Goal: Contribute content

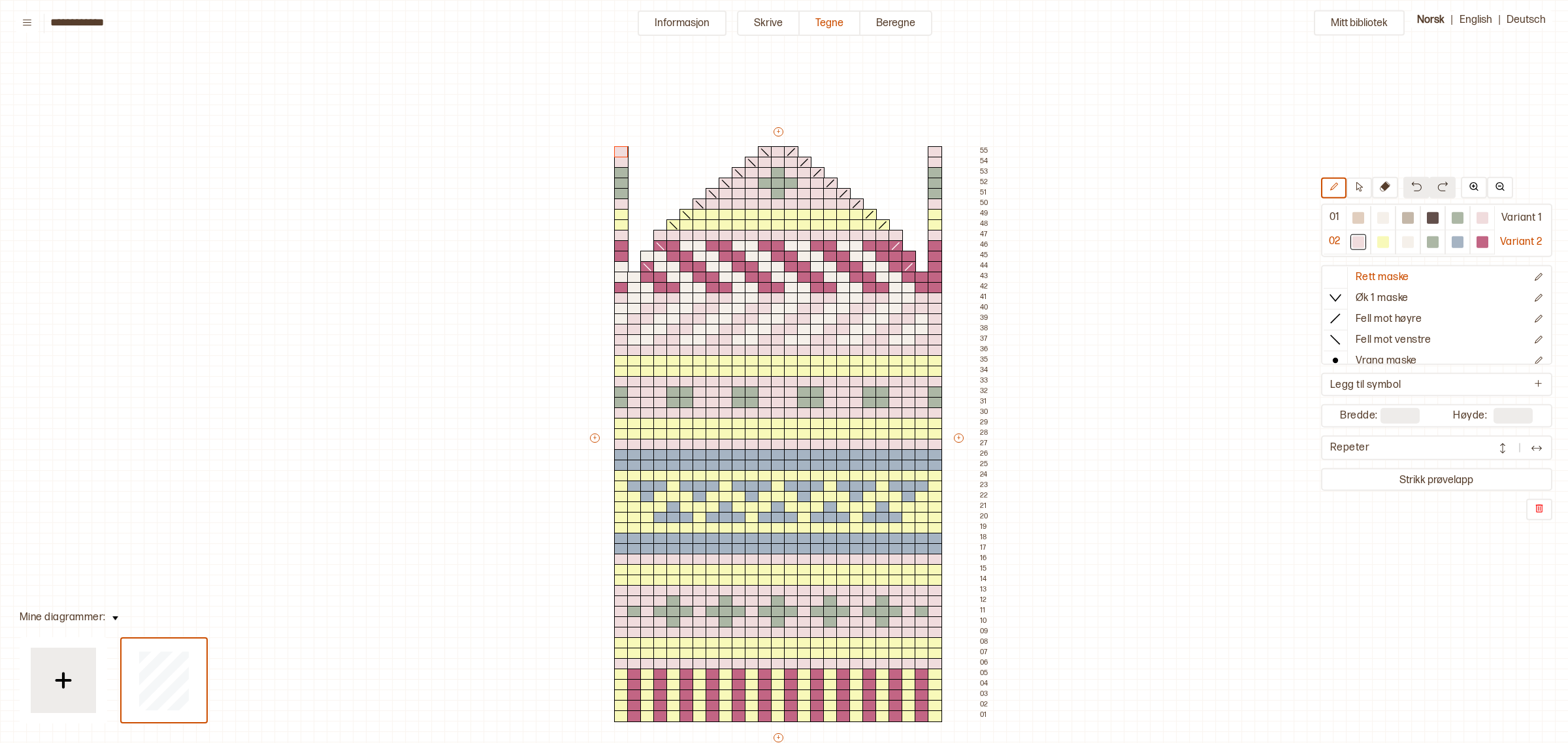
scroll to position [79, 13]
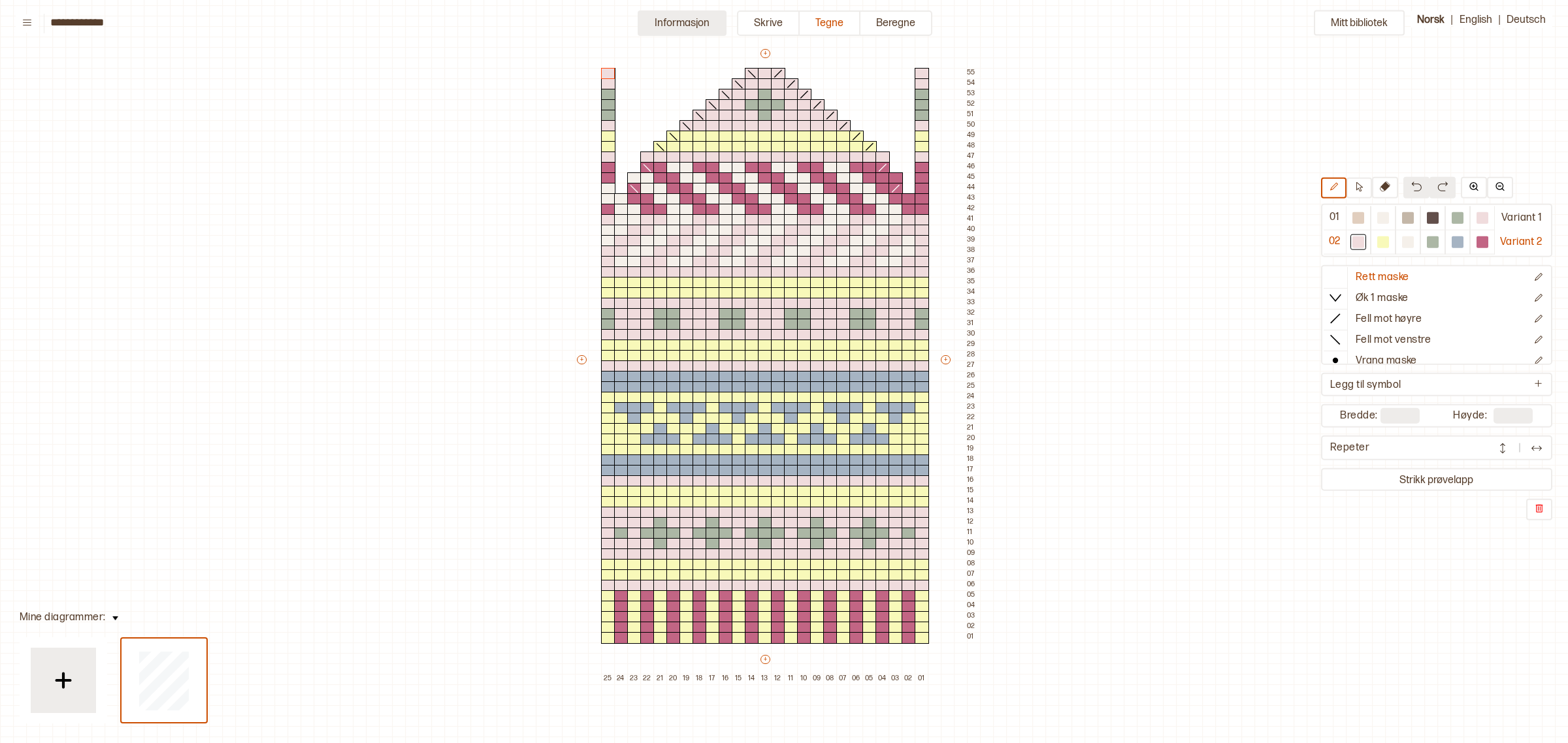
click at [660, 24] on button "Informasjon" at bounding box center [682, 23] width 89 height 26
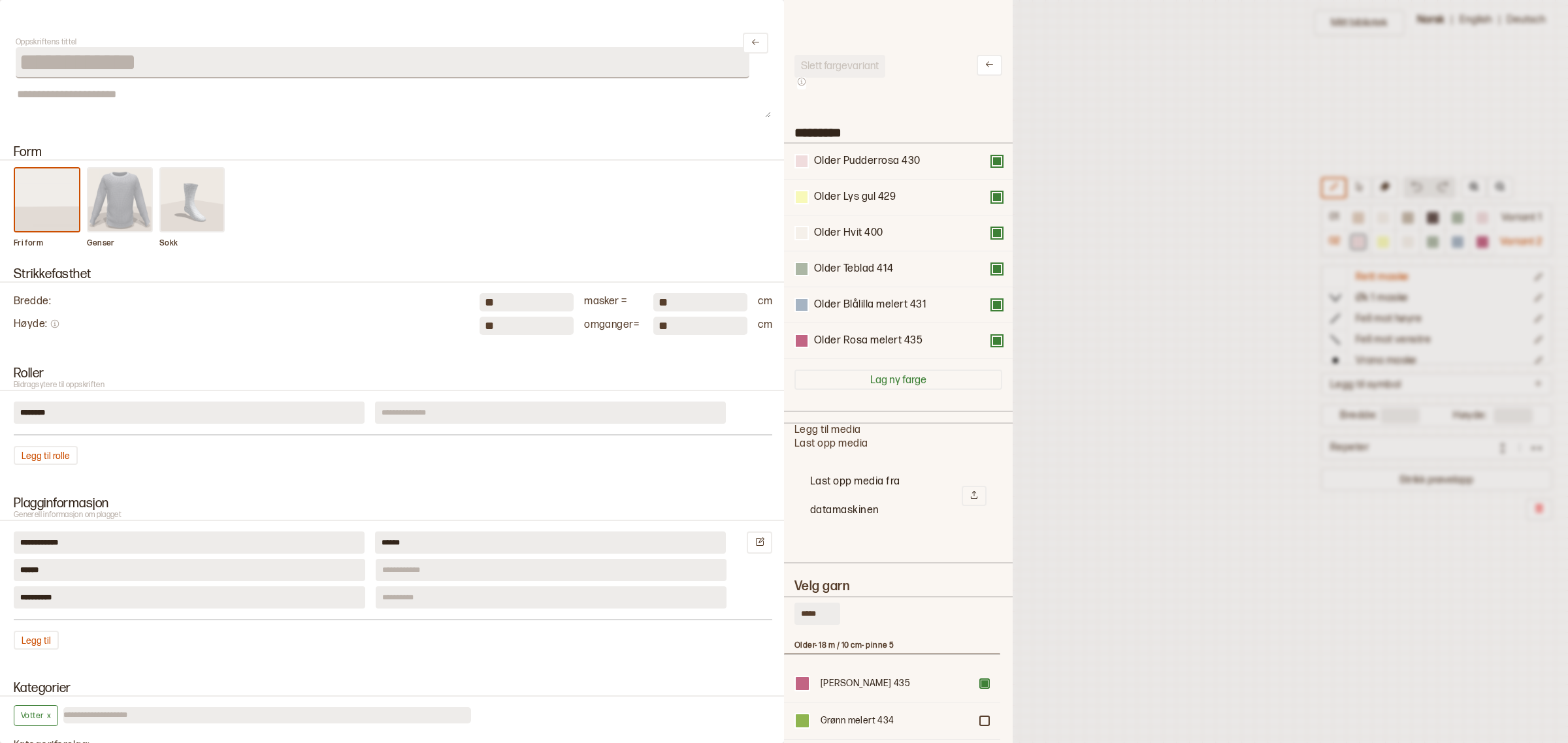
drag, startPoint x: 822, startPoint y: 618, endPoint x: 703, endPoint y: 615, distance: 119.0
click at [703, 615] on div "**********" at bounding box center [784, 372] width 1568 height 743
type input "******"
click at [981, 684] on div at bounding box center [984, 683] width 8 height 8
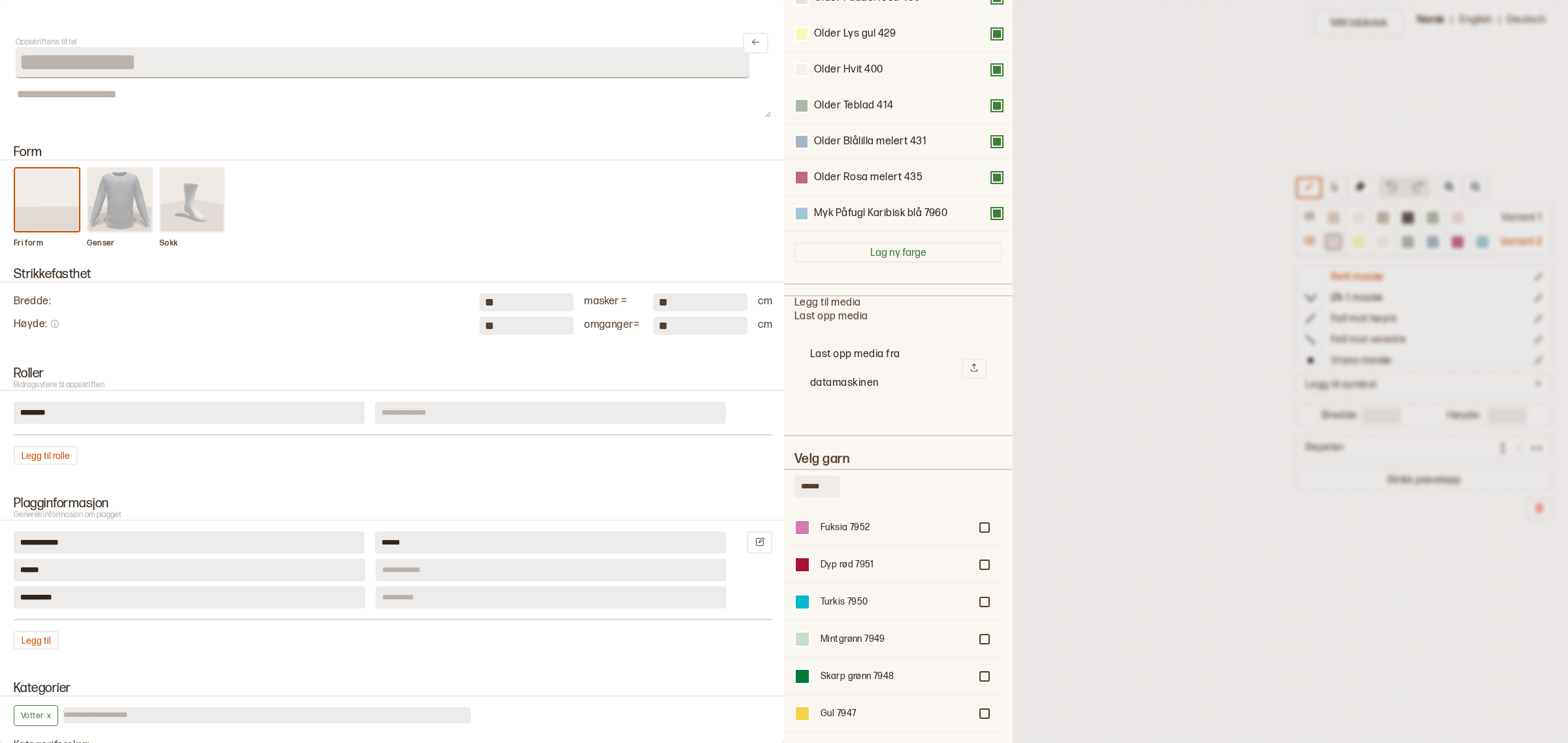
scroll to position [408, 0]
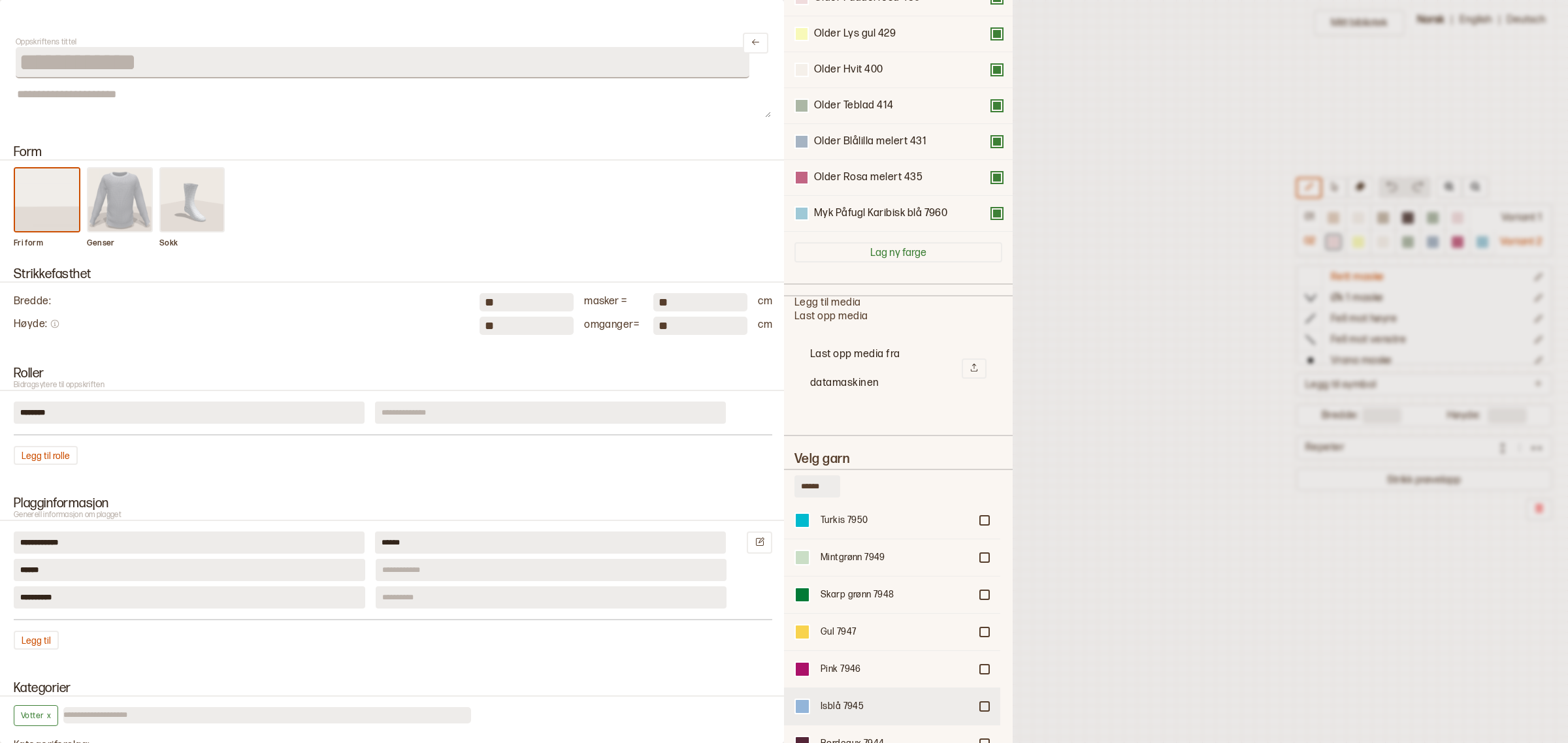
click at [981, 703] on div at bounding box center [984, 706] width 8 height 8
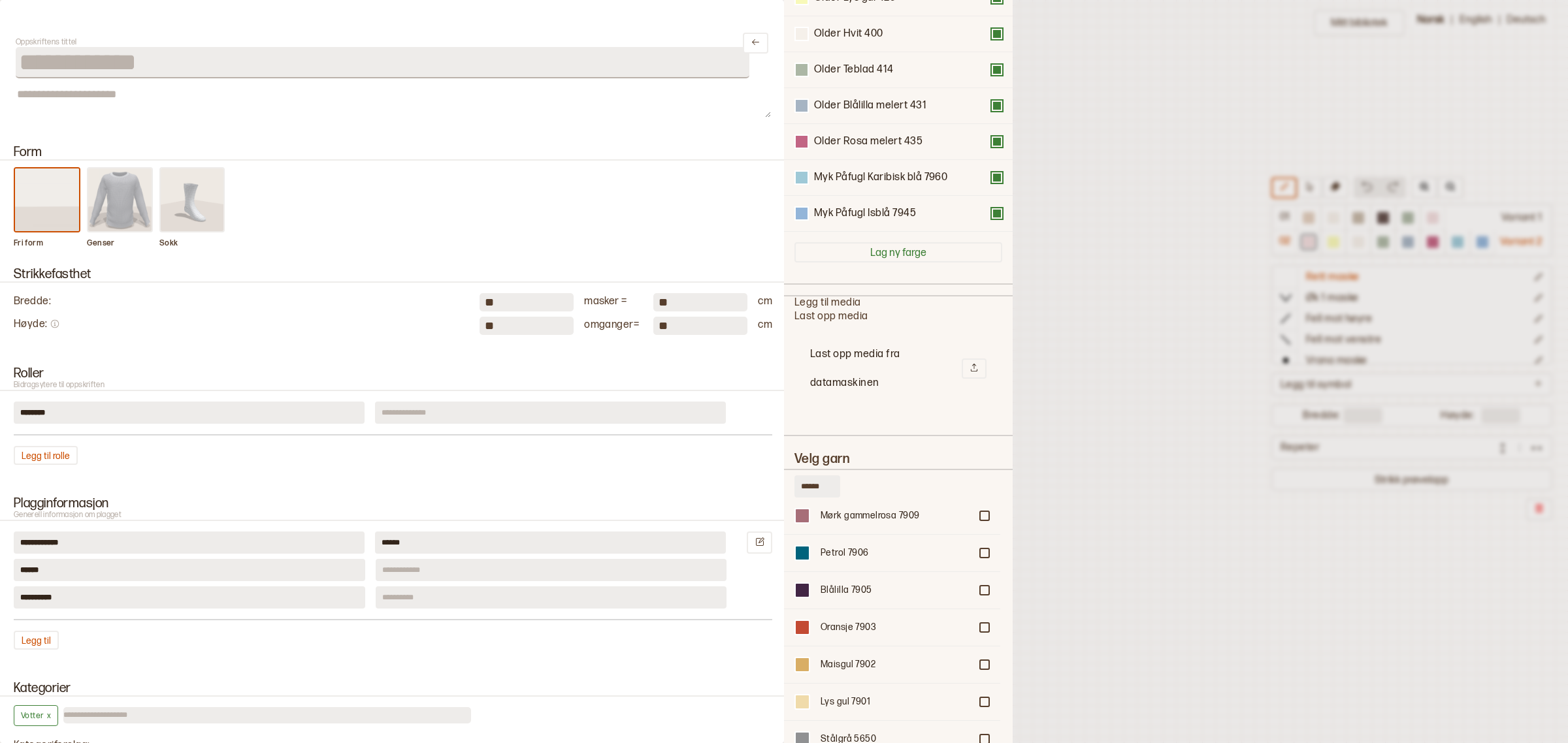
scroll to position [1714, 0]
click at [981, 699] on div at bounding box center [984, 703] width 8 height 8
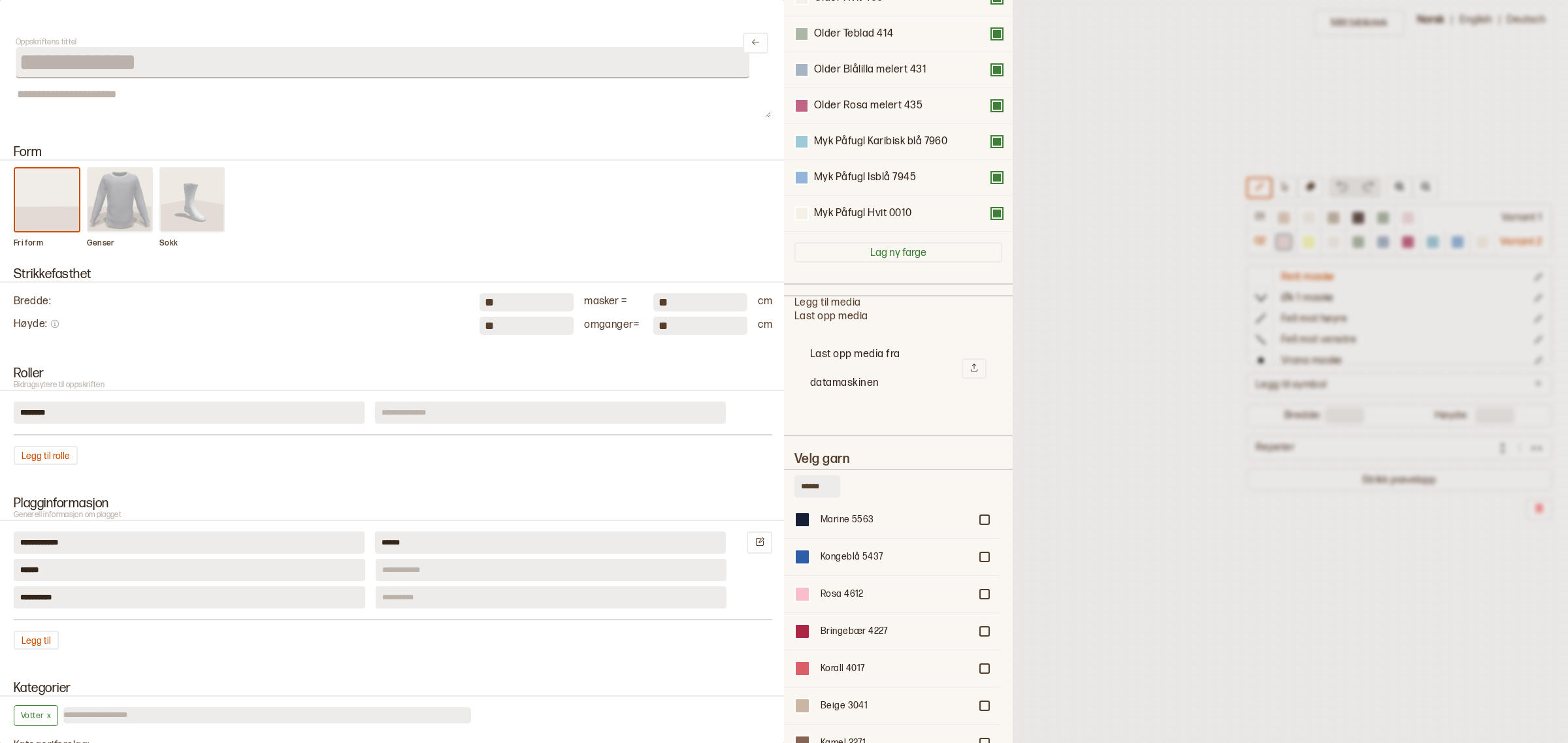
scroll to position [1551, 0]
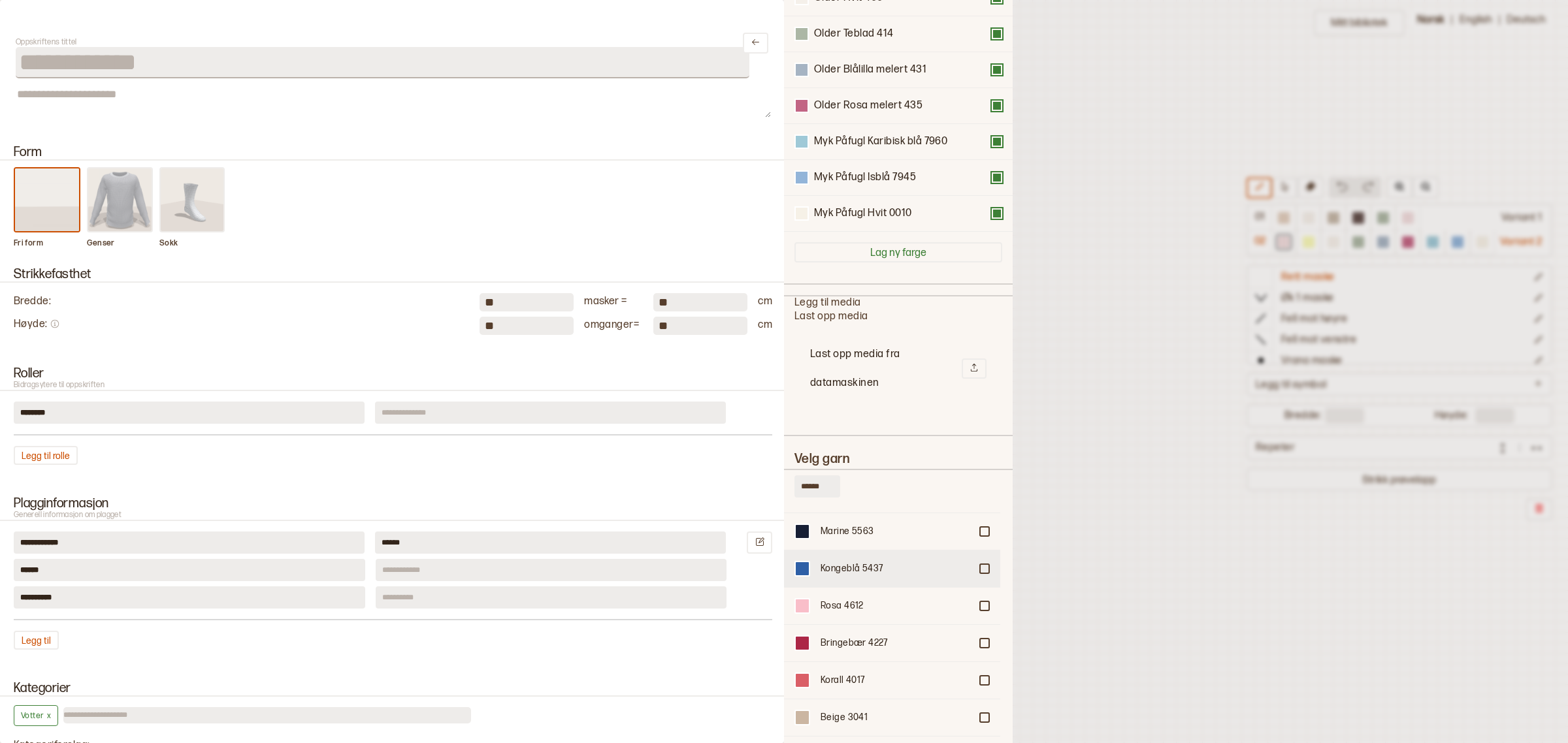
click at [981, 565] on div at bounding box center [984, 568] width 8 height 8
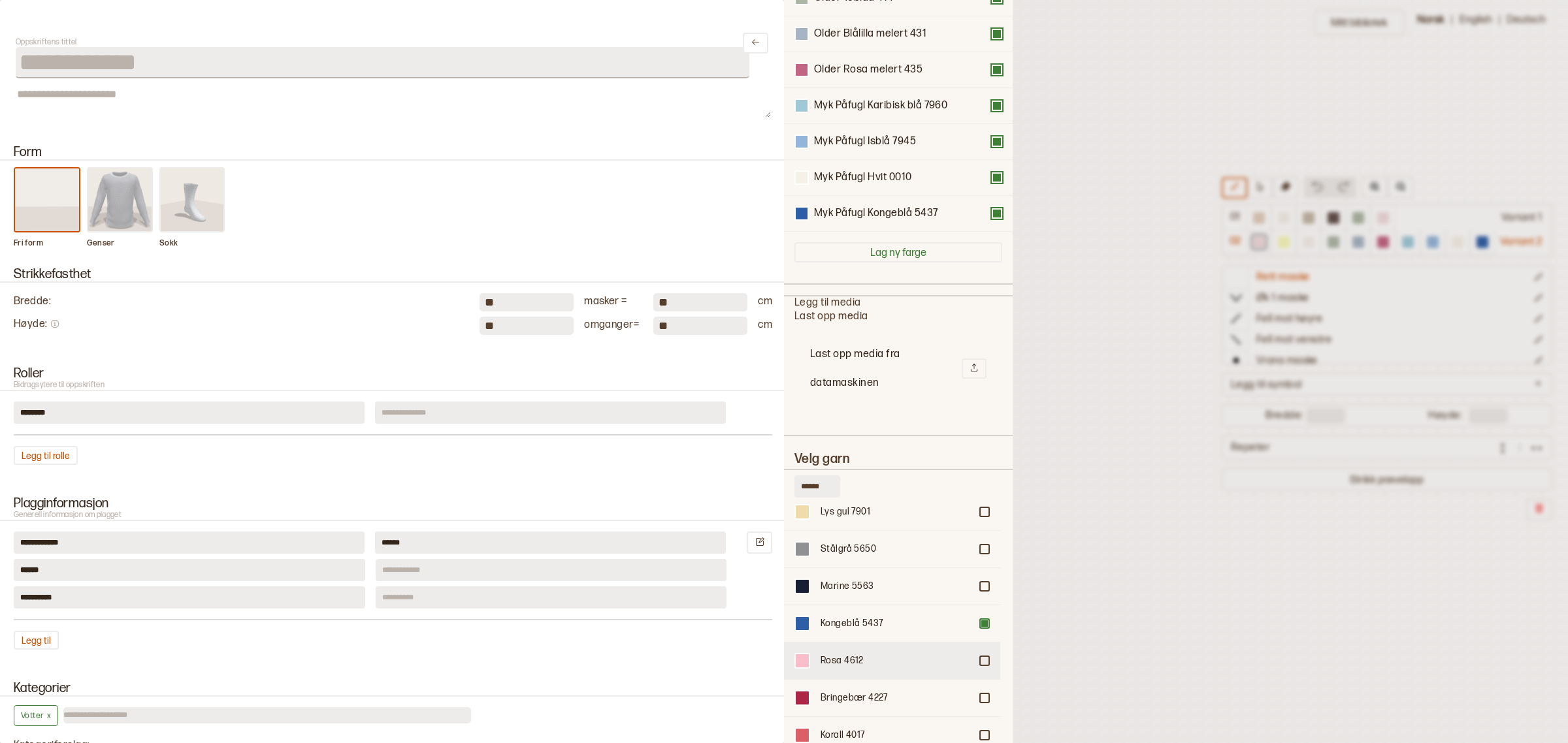
scroll to position [1469, 0]
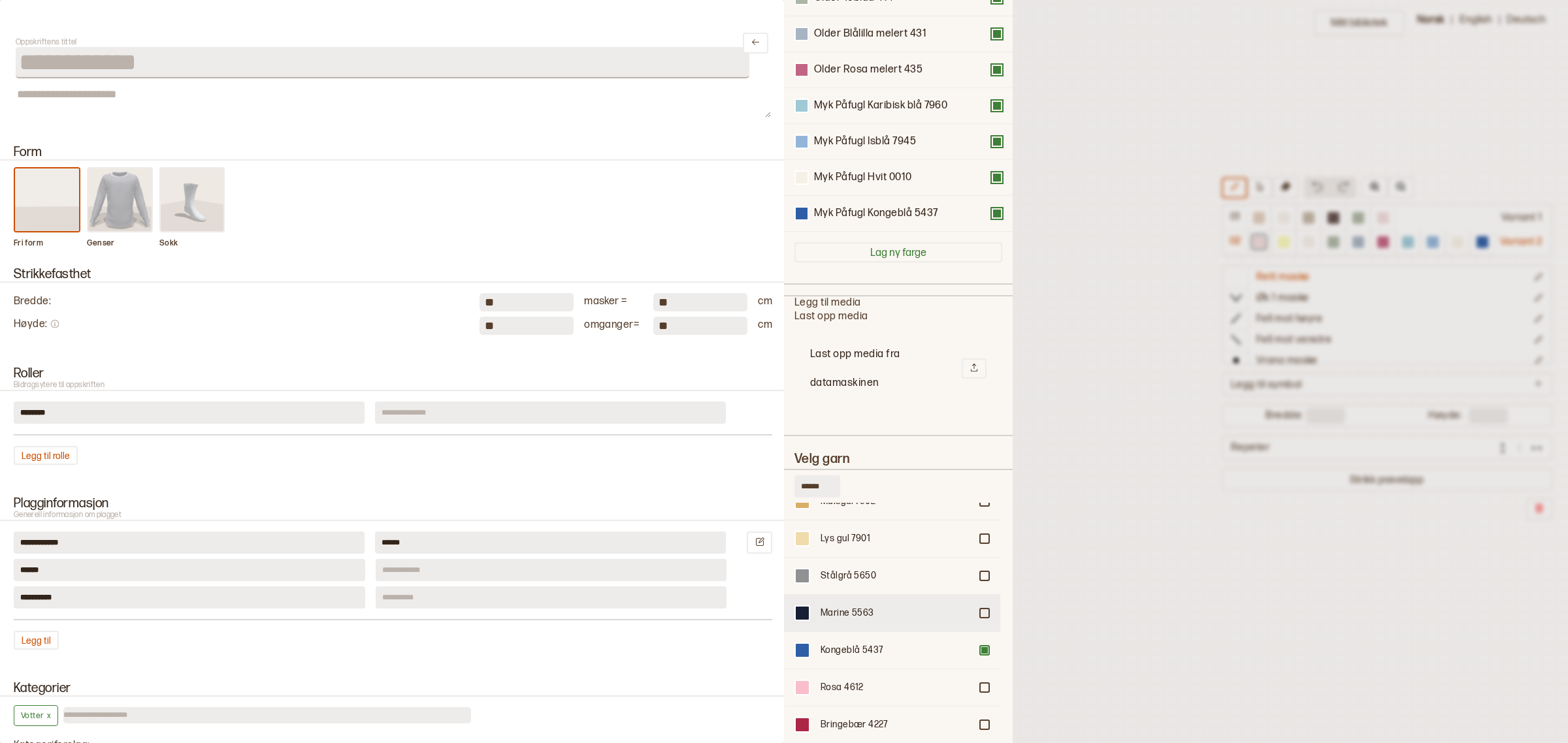
click at [981, 609] on div at bounding box center [984, 613] width 8 height 8
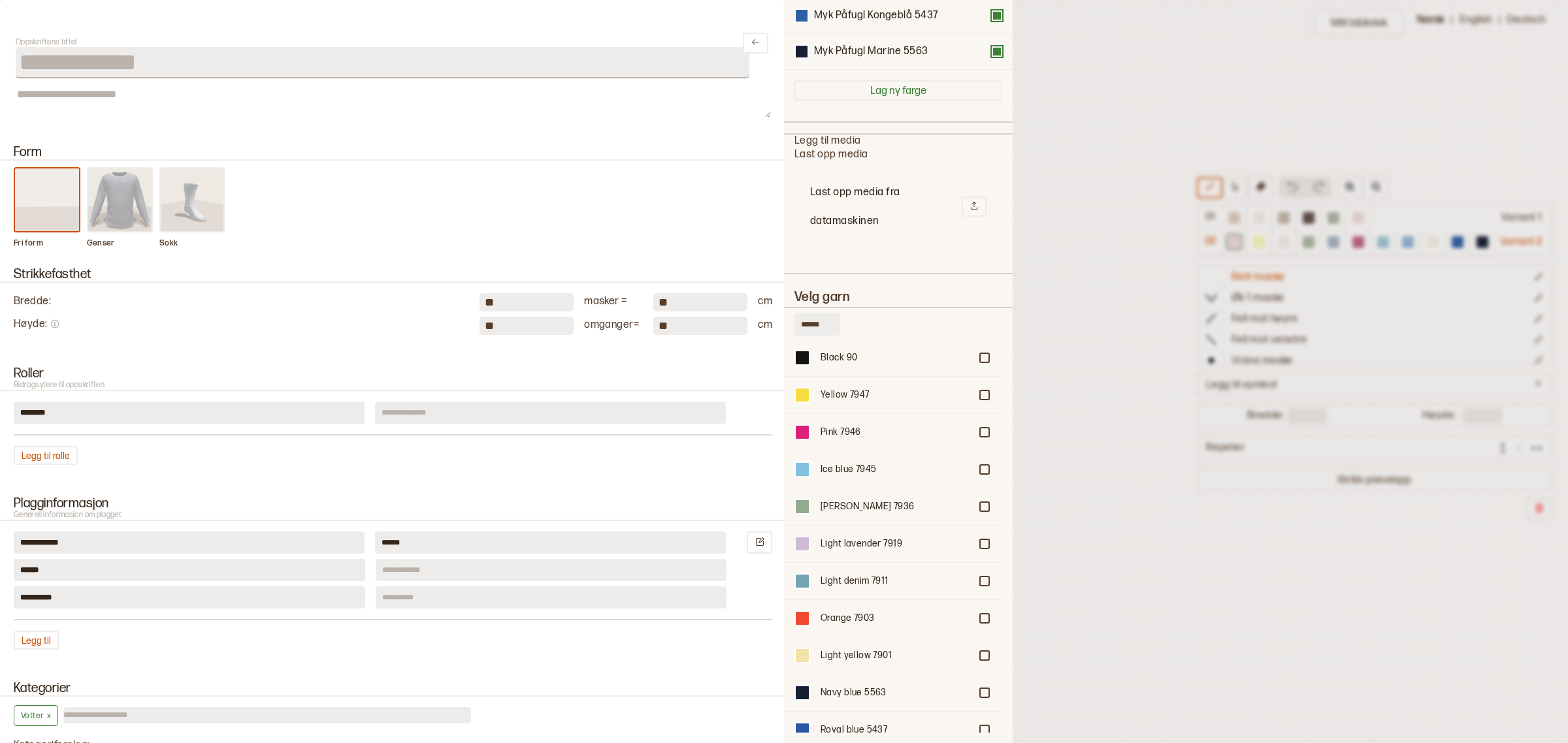
scroll to position [1959, 0]
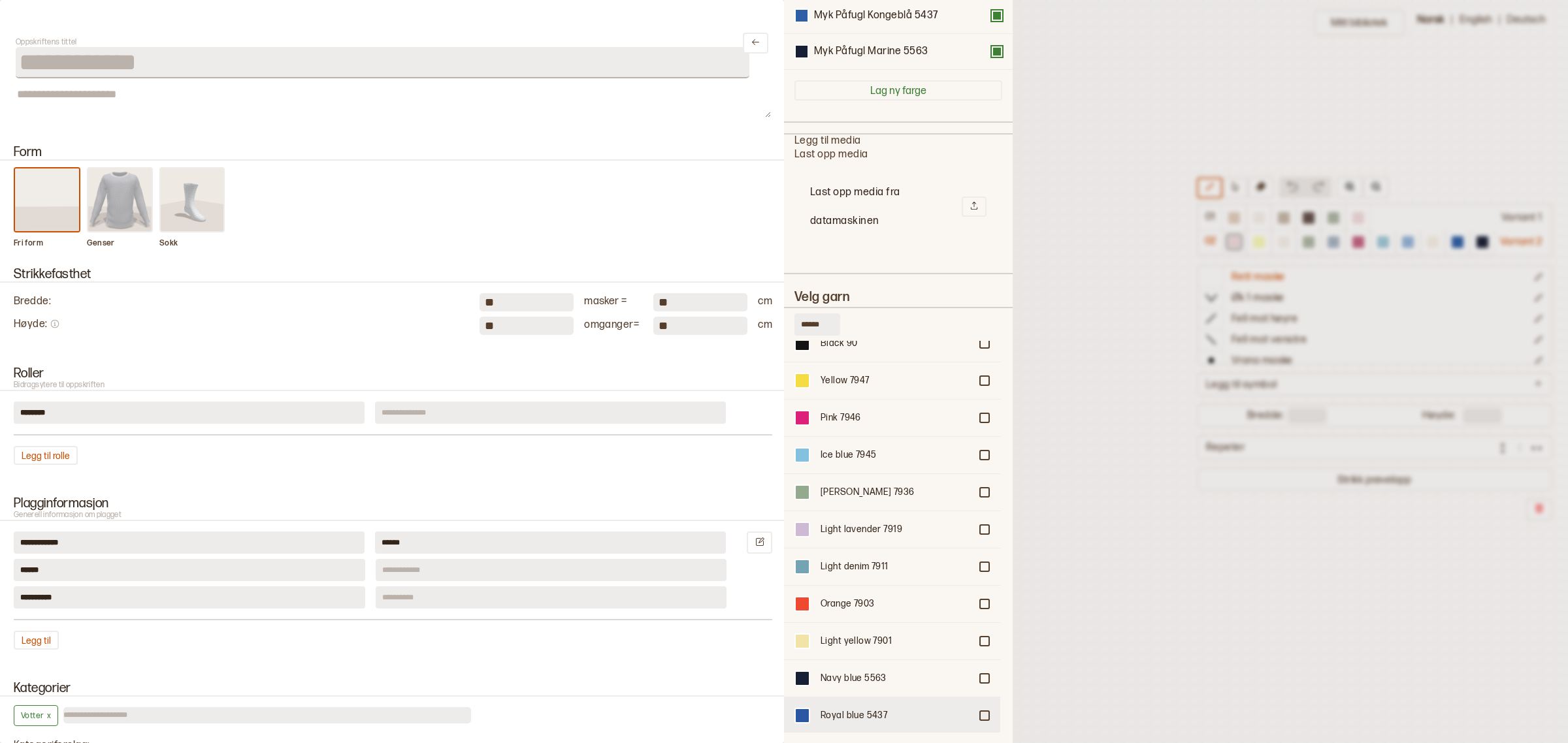
click at [802, 709] on div at bounding box center [802, 715] width 13 height 13
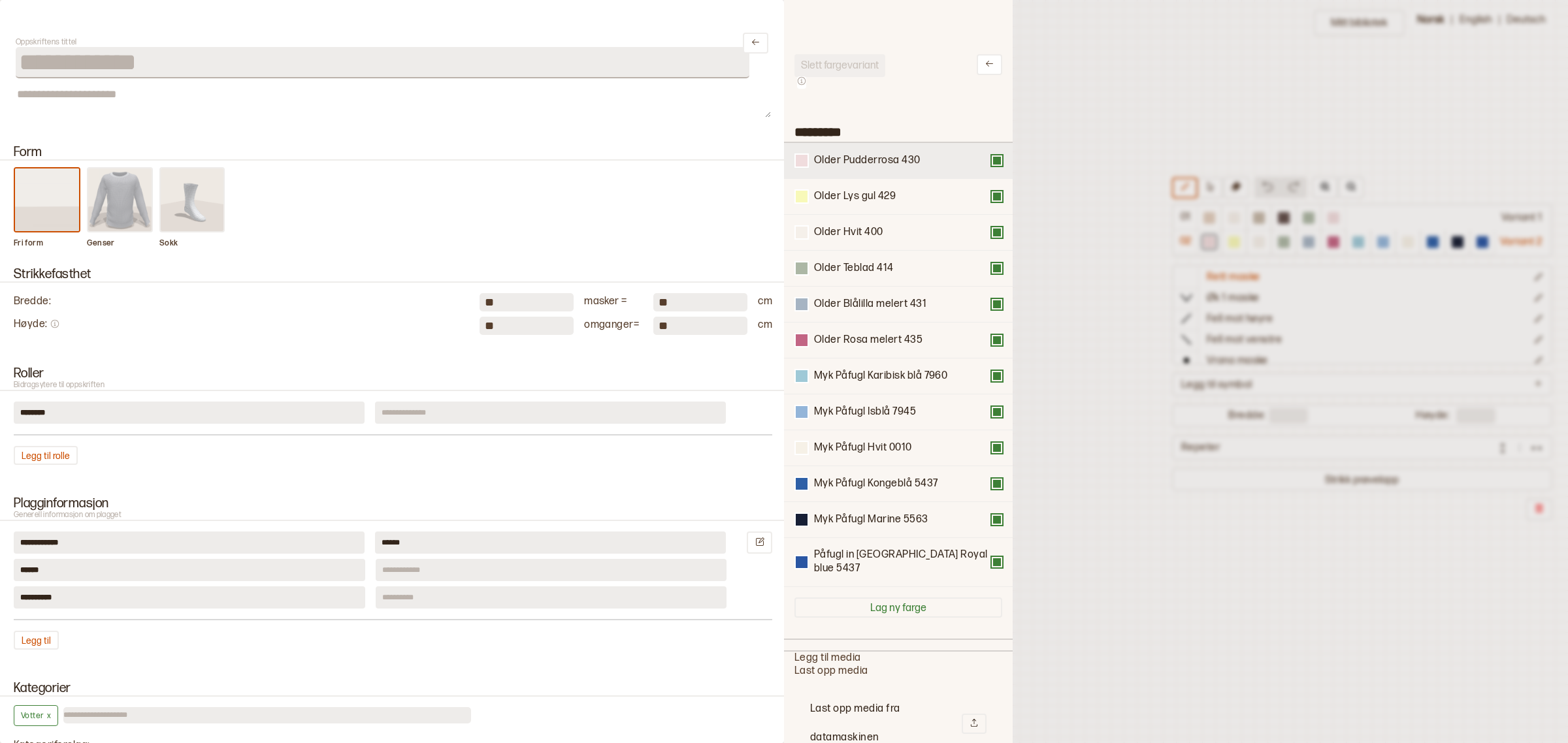
scroll to position [0, 0]
drag, startPoint x: 880, startPoint y: 454, endPoint x: 903, endPoint y: 161, distance: 293.9
click at [903, 161] on div "Older Pudderrosa 430 Older Lys gul 429 Older Hvit 400 Older Teblad 414 Older Bl…" at bounding box center [898, 366] width 208 height 444
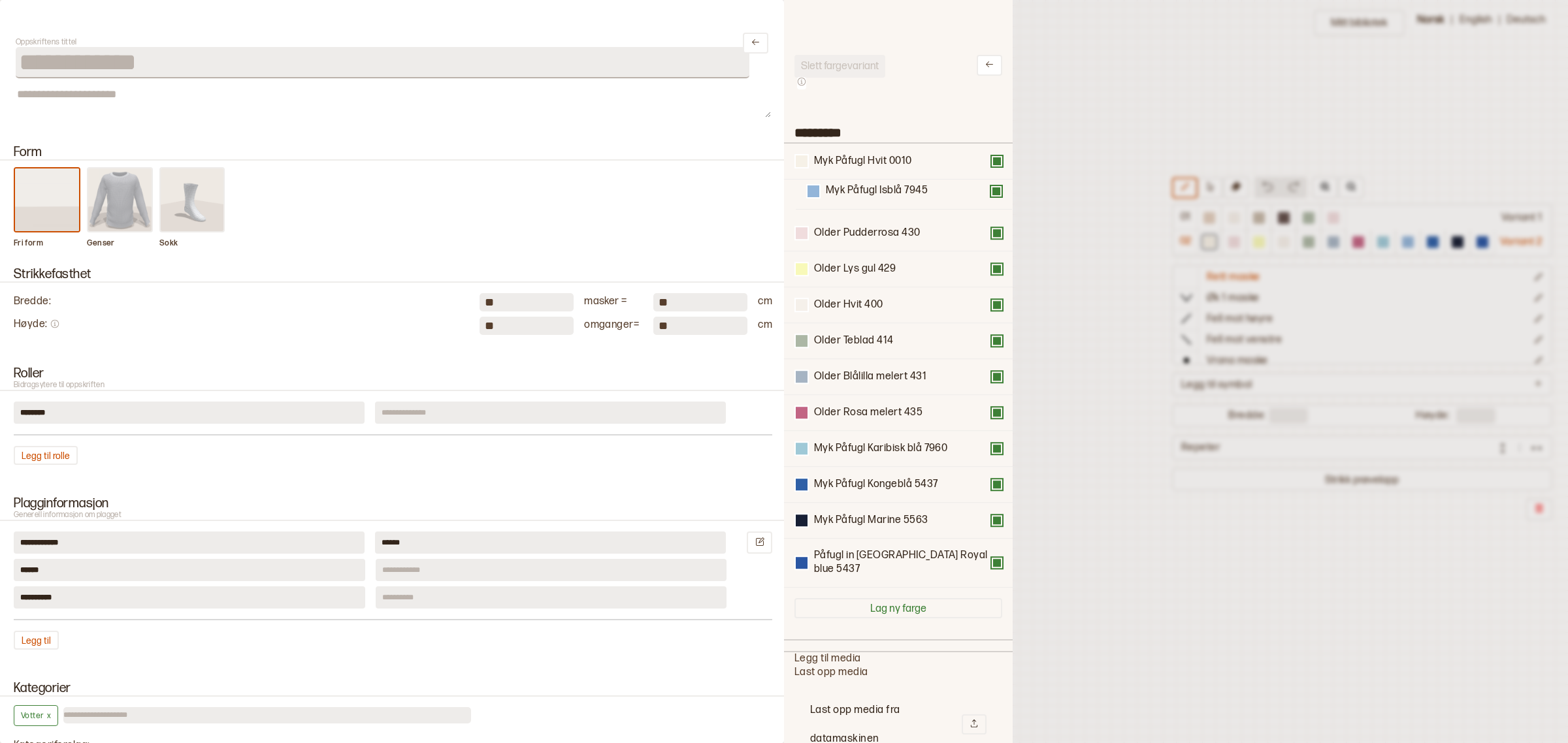
drag, startPoint x: 870, startPoint y: 455, endPoint x: 879, endPoint y: 191, distance: 264.2
click at [879, 191] on div "Myk Påfugl Hvit 0010 Older Pudderrosa 430 Older Lys gul 429 Older Hvit 400 Olde…" at bounding box center [898, 366] width 208 height 444
drag, startPoint x: 863, startPoint y: 454, endPoint x: 858, endPoint y: 220, distance: 234.1
click at [858, 220] on div "Myk Påfugl Hvit 0010 Myk Påfugl Isblå 7945 Older Pudderrosa 430 Older Lys gul 4…" at bounding box center [898, 366] width 208 height 444
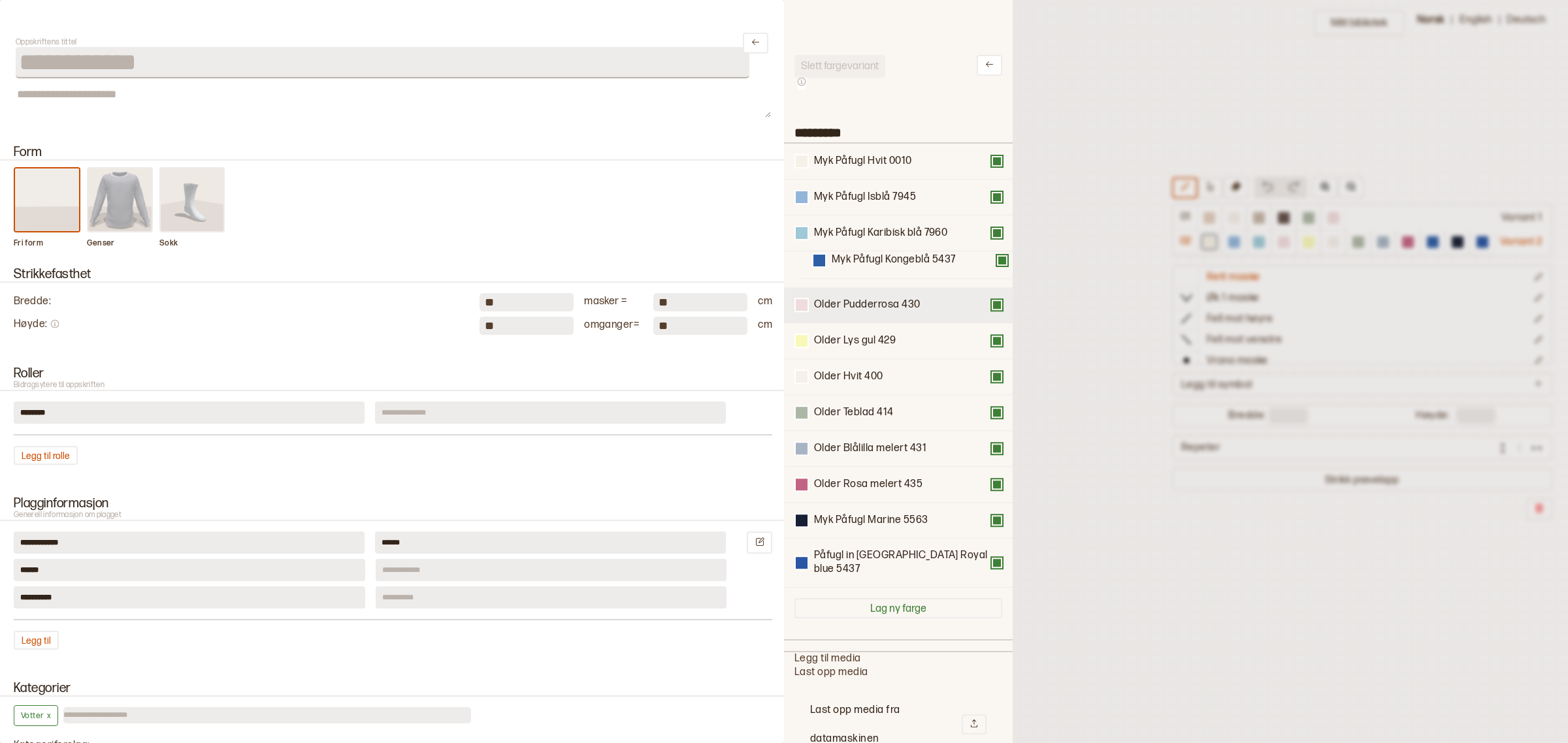
drag, startPoint x: 837, startPoint y: 490, endPoint x: 855, endPoint y: 301, distance: 189.9
click at [853, 260] on div "Myk Påfugl Hvit 0010 Myk Påfugl Isblå 7945 Myk Påfugl Karibisk blå 7960 Older P…" at bounding box center [898, 366] width 208 height 444
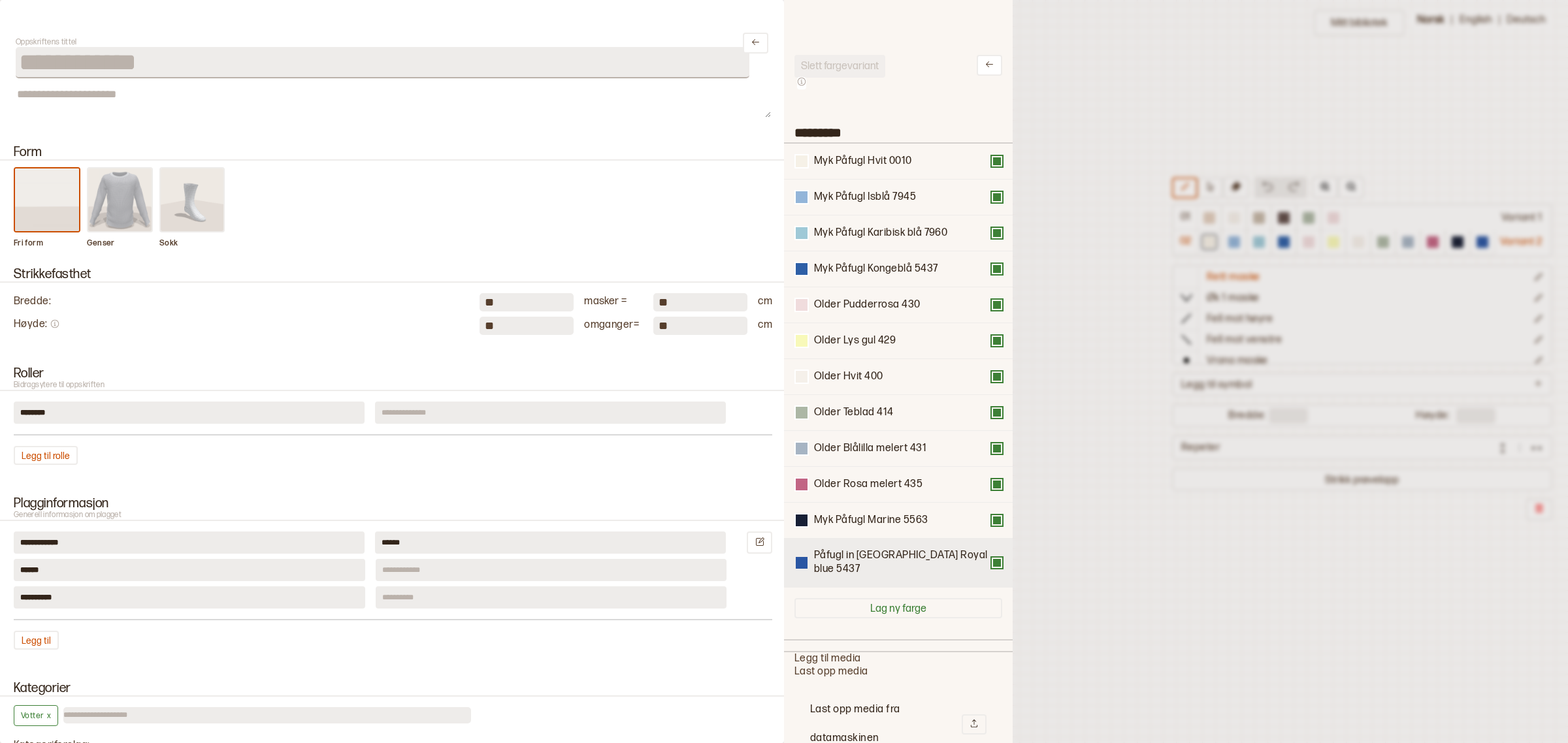
click at [805, 557] on div at bounding box center [801, 563] width 12 height 12
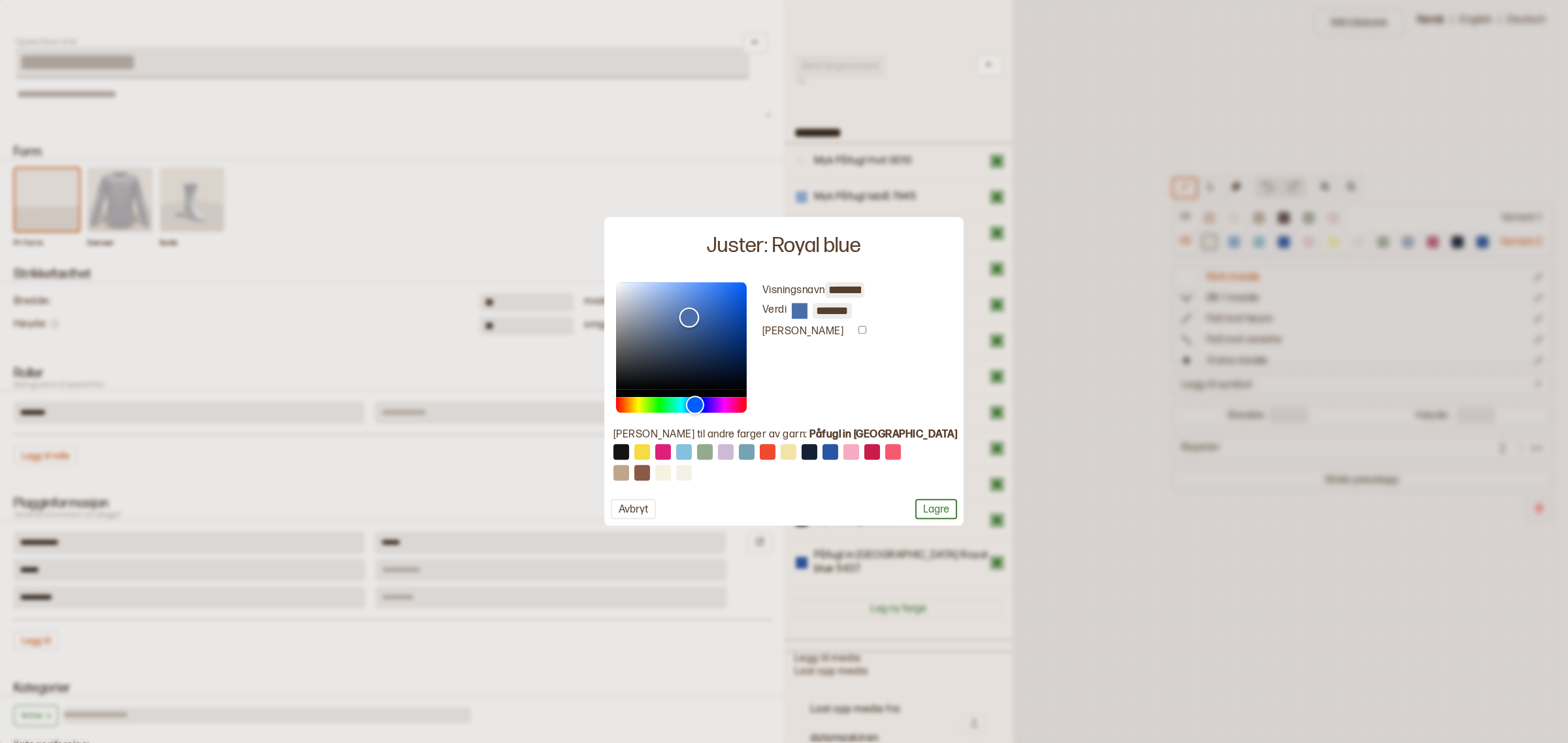
type input "*******"
drag, startPoint x: 729, startPoint y: 317, endPoint x: 712, endPoint y: 314, distance: 17.3
click at [699, 314] on div "Color" at bounding box center [689, 313] width 20 height 20
click at [915, 511] on button "Lagre" at bounding box center [936, 509] width 42 height 20
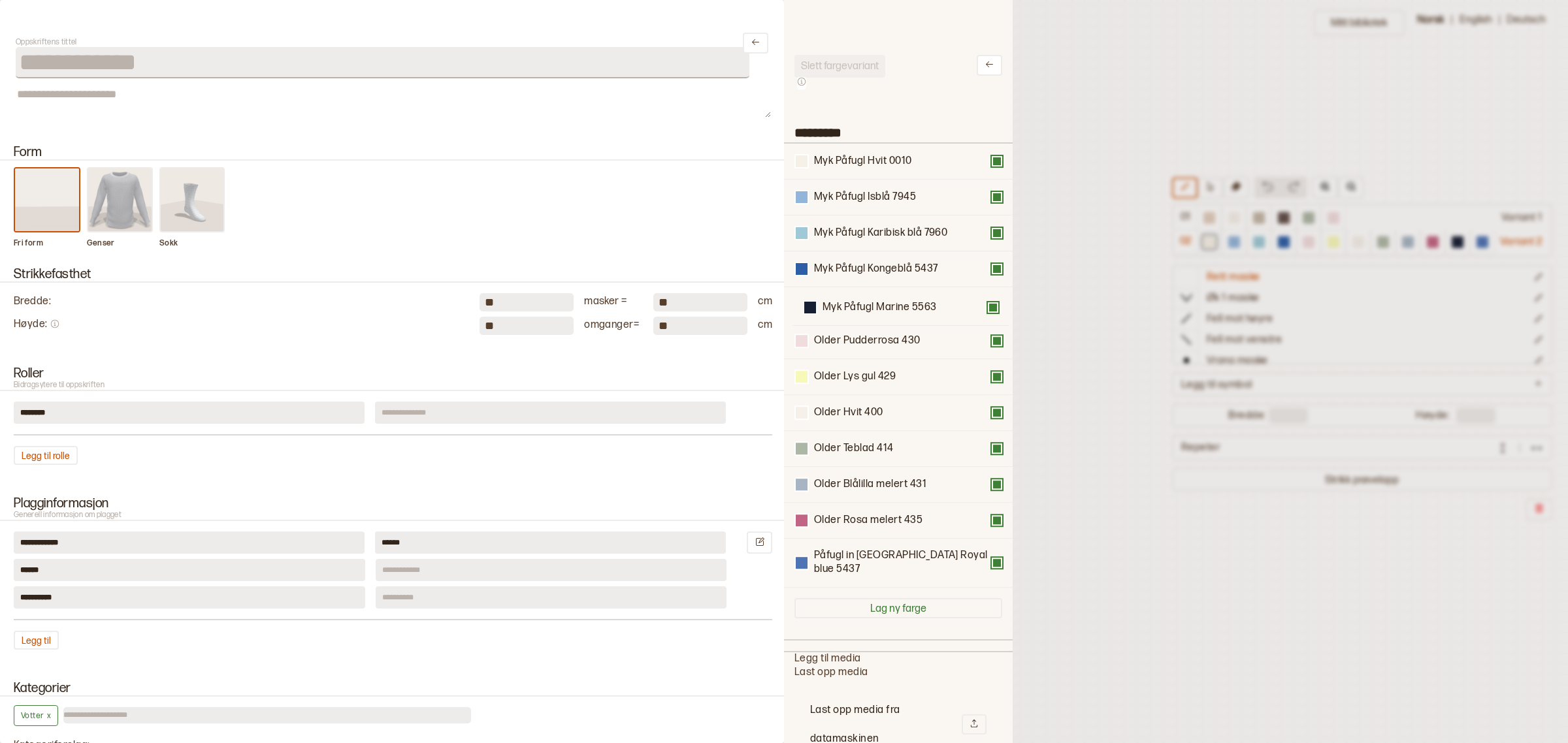
drag, startPoint x: 856, startPoint y: 527, endPoint x: 864, endPoint y: 305, distance: 222.1
click at [864, 305] on div "Myk Påfugl Hvit 0010 Myk Påfugl Isblå 7945 Myk Påfugl Karibisk blå 7960 Myk Påf…" at bounding box center [898, 366] width 208 height 444
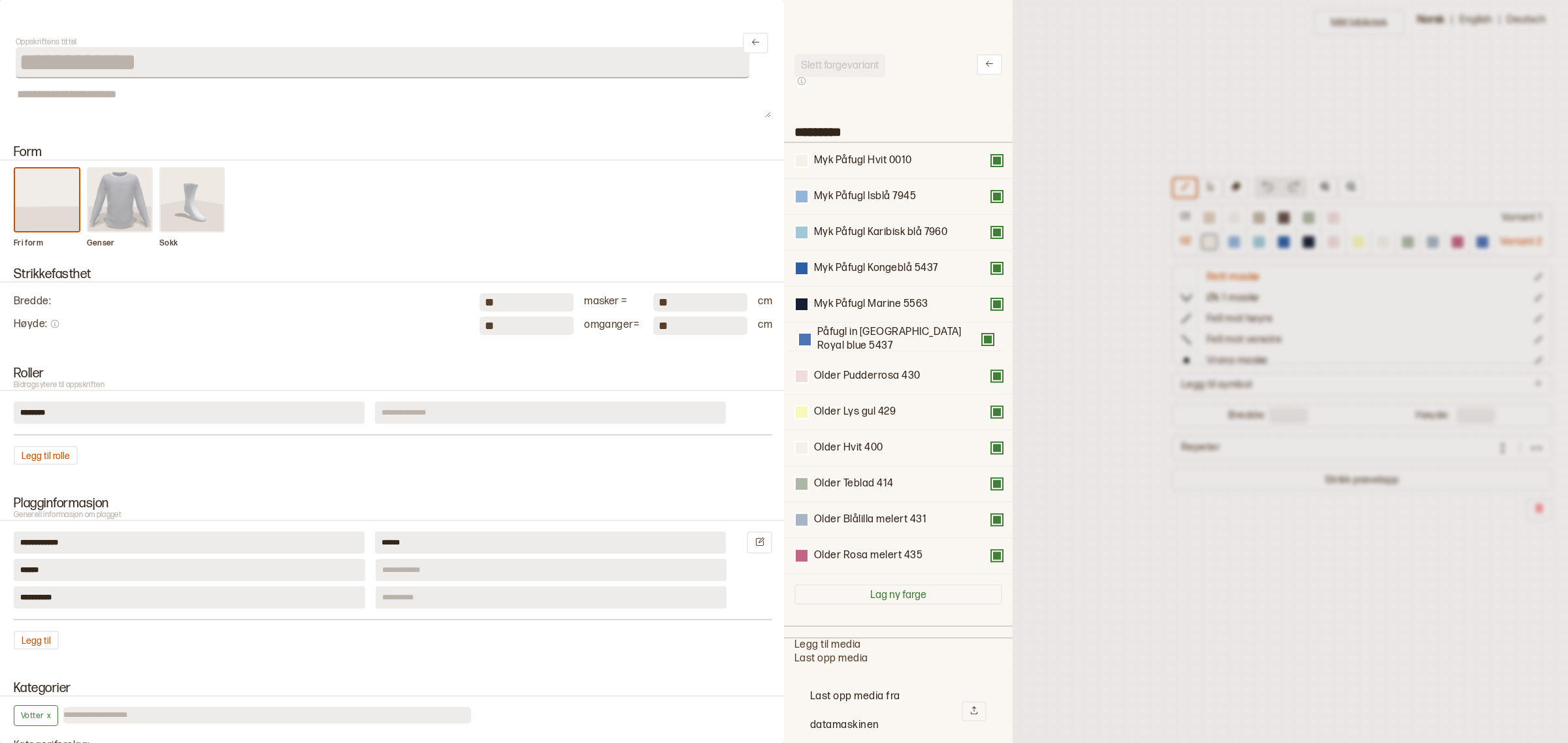
drag, startPoint x: 851, startPoint y: 563, endPoint x: 855, endPoint y: 334, distance: 229.0
click at [855, 334] on div "Myk Påfugl Hvit 0010 Myk Påfugl Isblå 7945 Myk Påfugl Karibisk blå 7960 Myk Påf…" at bounding box center [898, 359] width 208 height 431
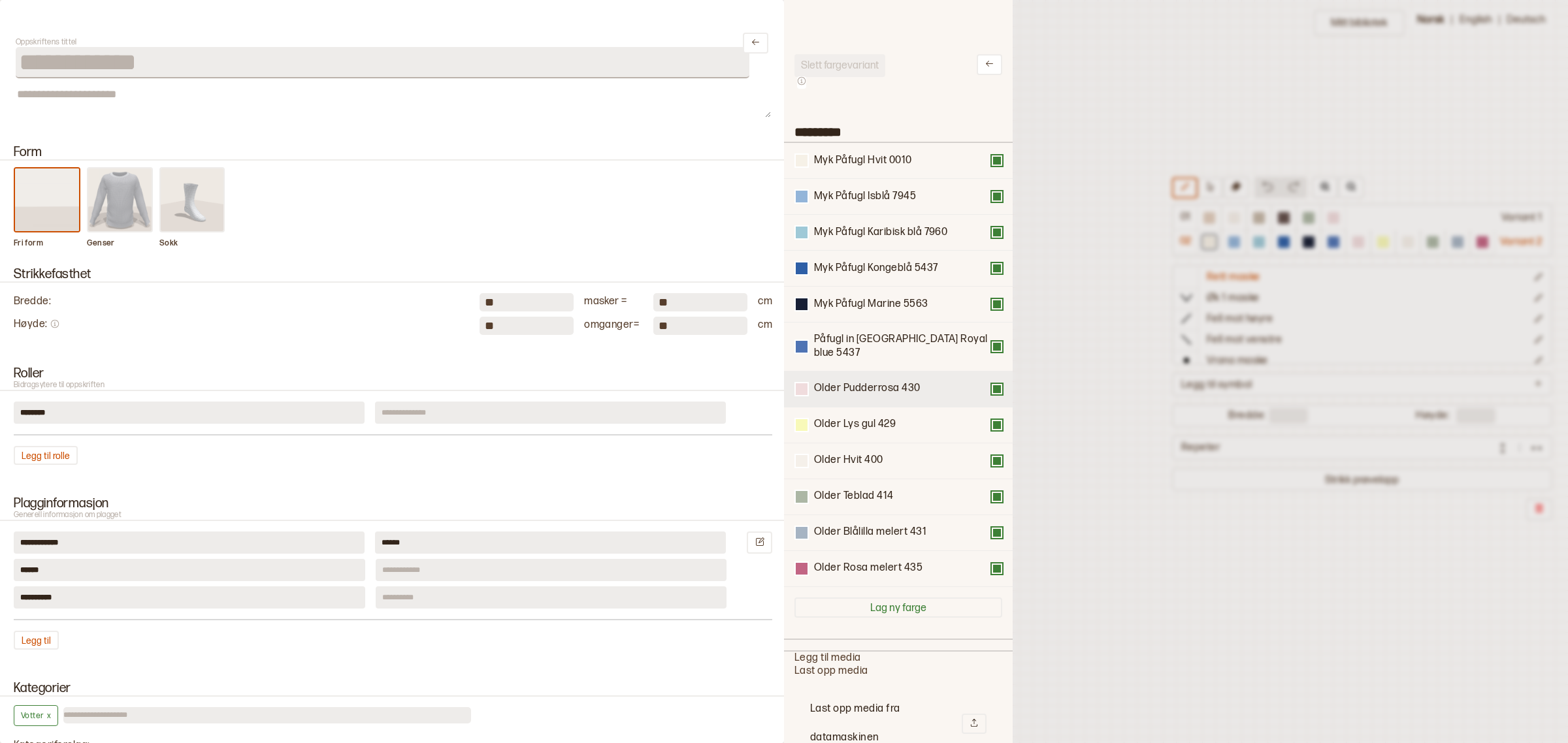
click at [992, 384] on button at bounding box center [997, 389] width 10 height 10
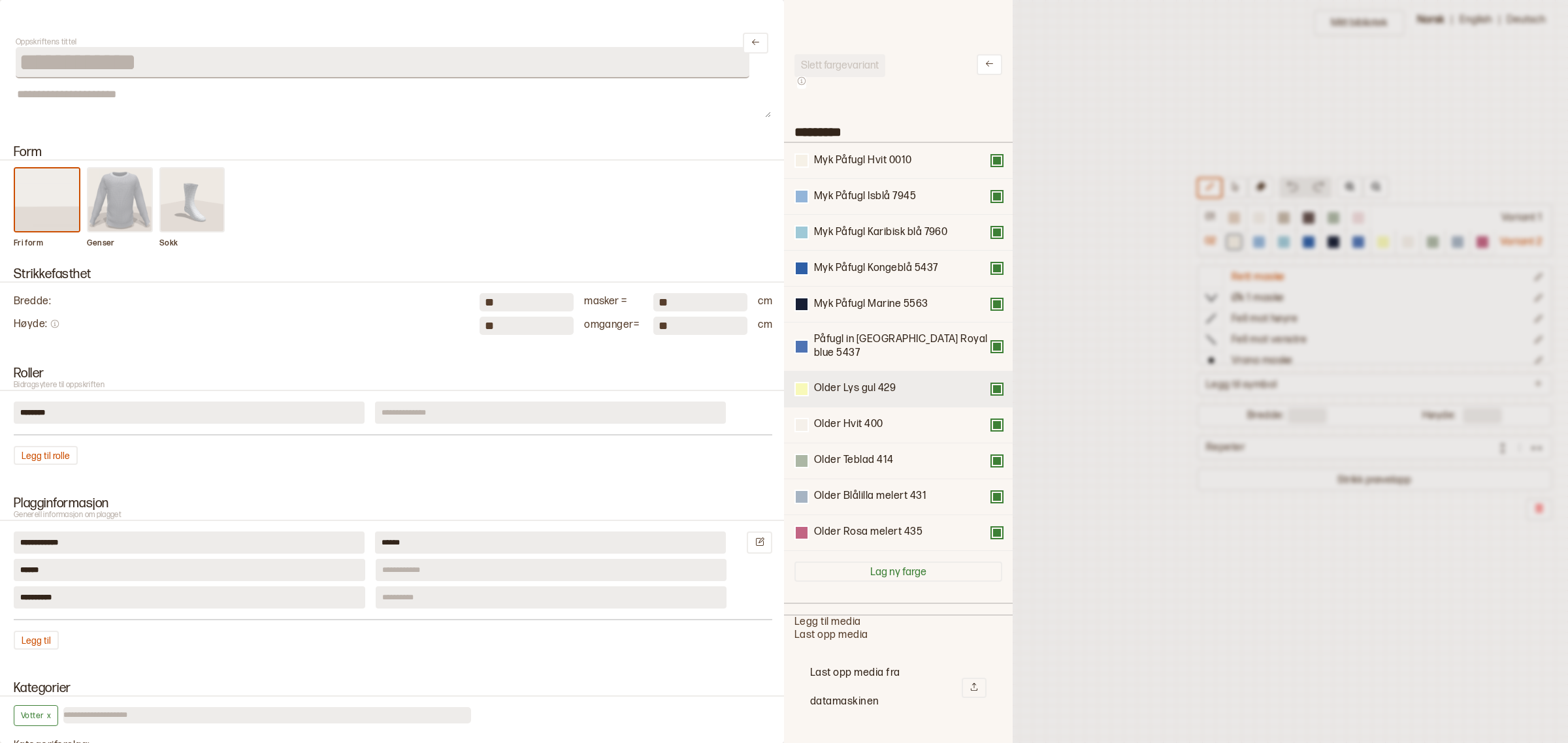
click at [992, 384] on button at bounding box center [997, 389] width 10 height 10
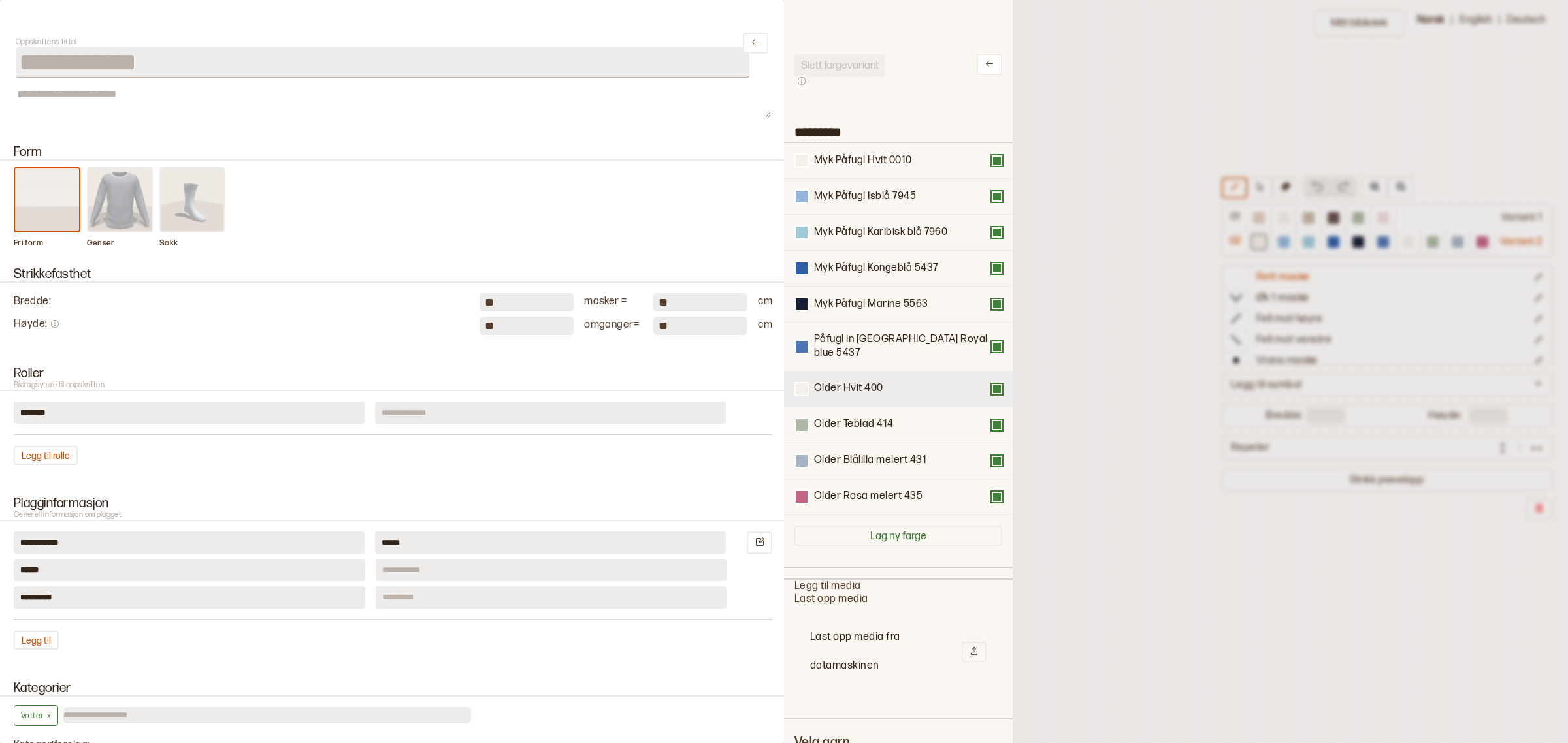
click at [992, 384] on button at bounding box center [997, 389] width 10 height 10
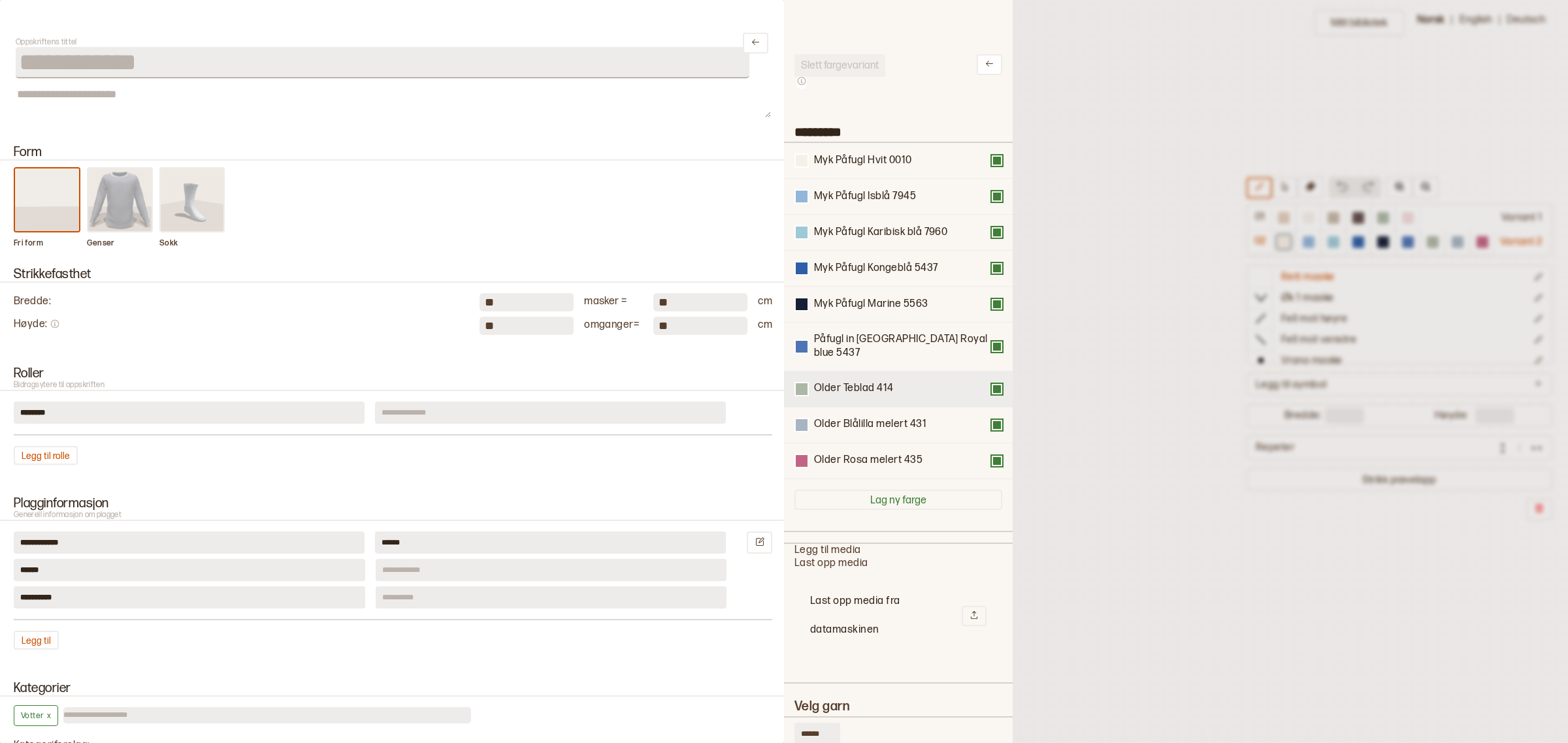
click at [992, 384] on button at bounding box center [997, 389] width 10 height 10
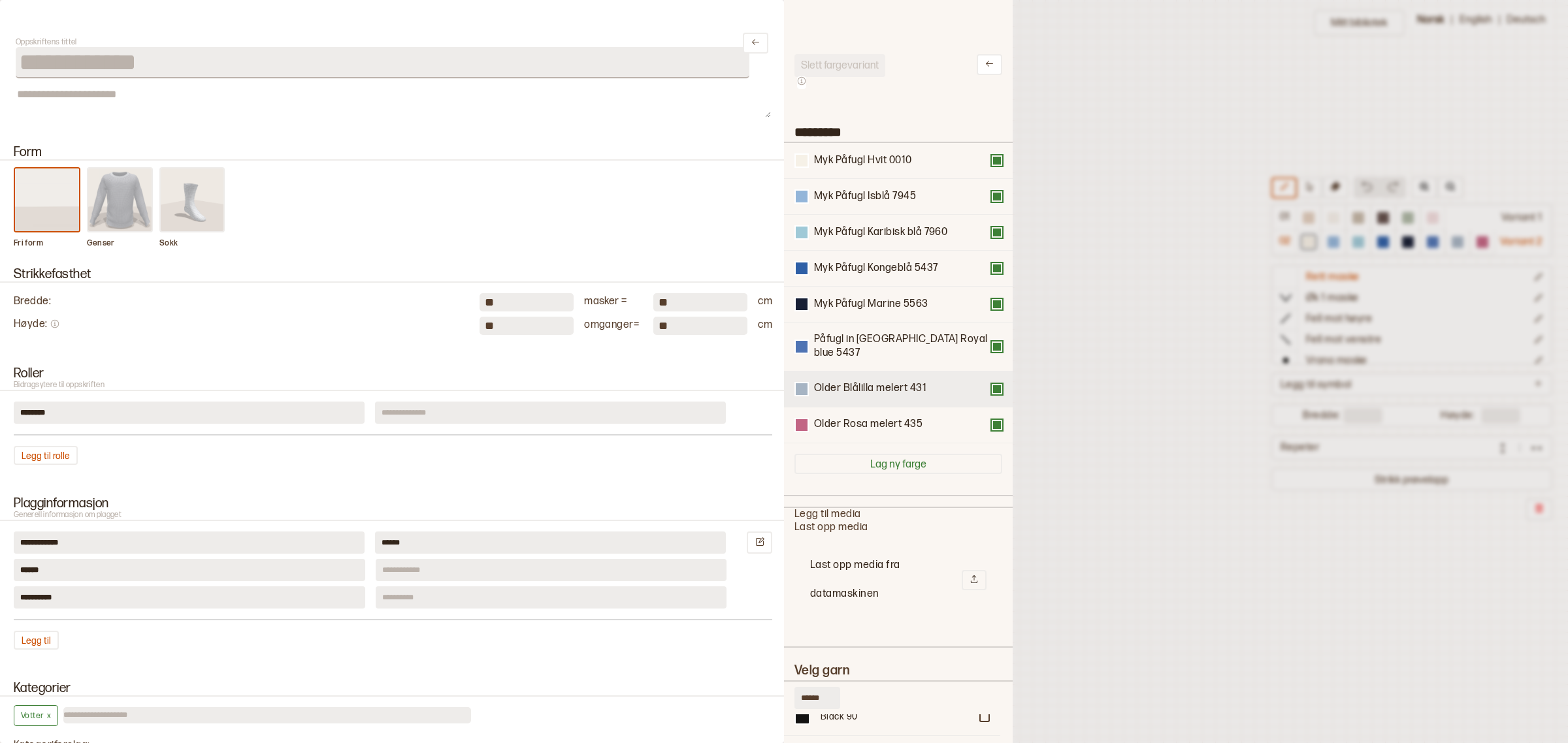
click at [992, 384] on button at bounding box center [997, 389] width 10 height 10
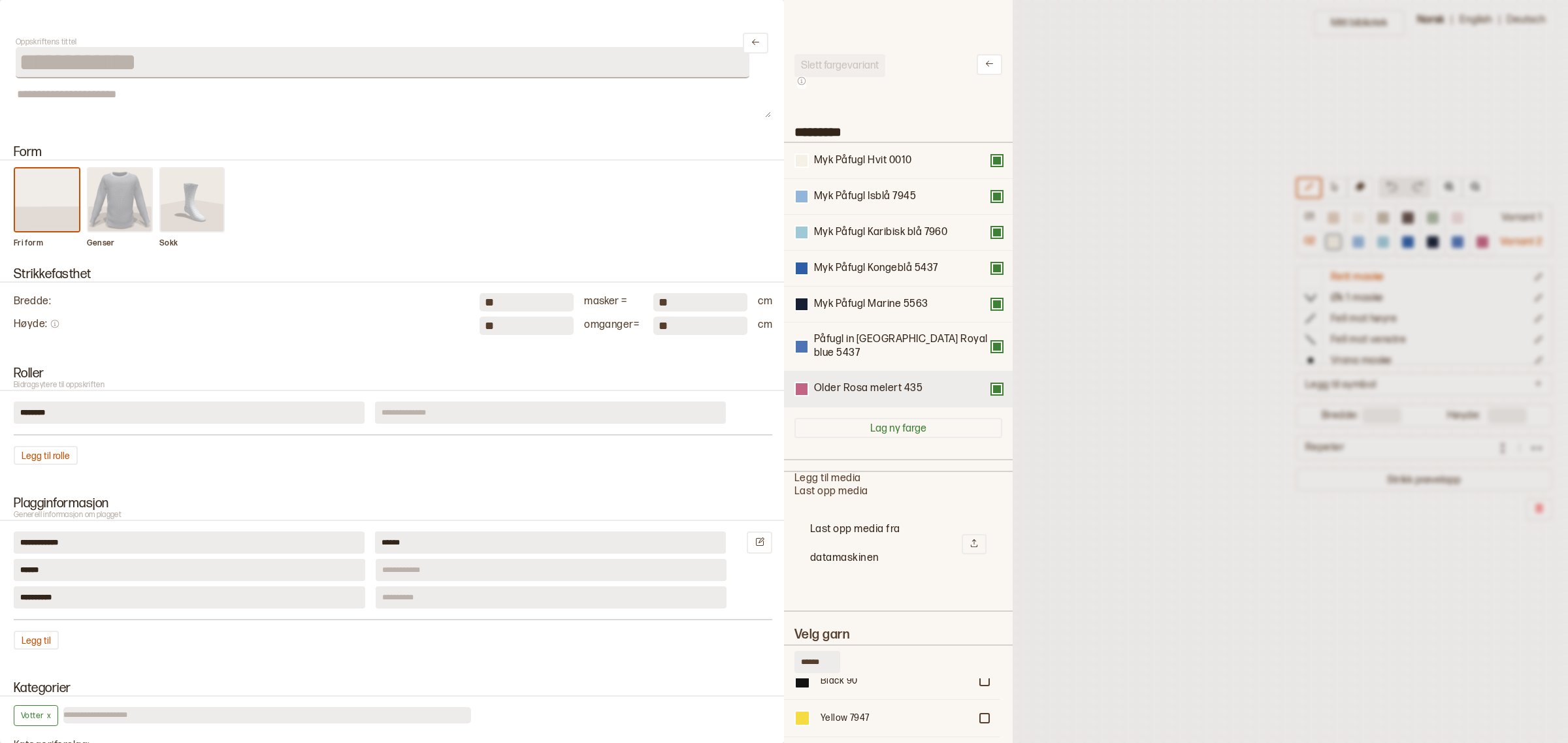
click at [992, 384] on button at bounding box center [997, 389] width 10 height 10
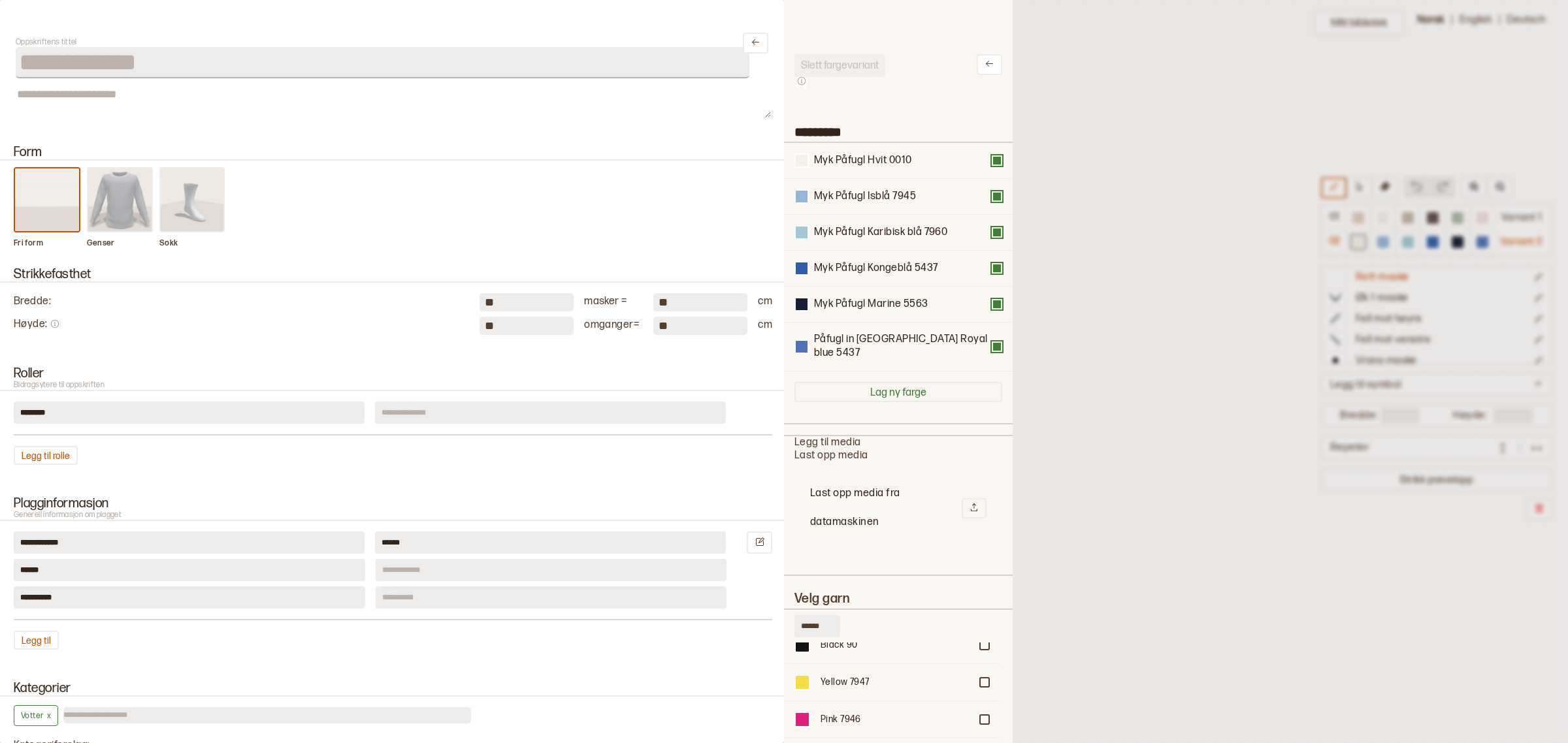
click at [1135, 569] on div at bounding box center [784, 372] width 1568 height 743
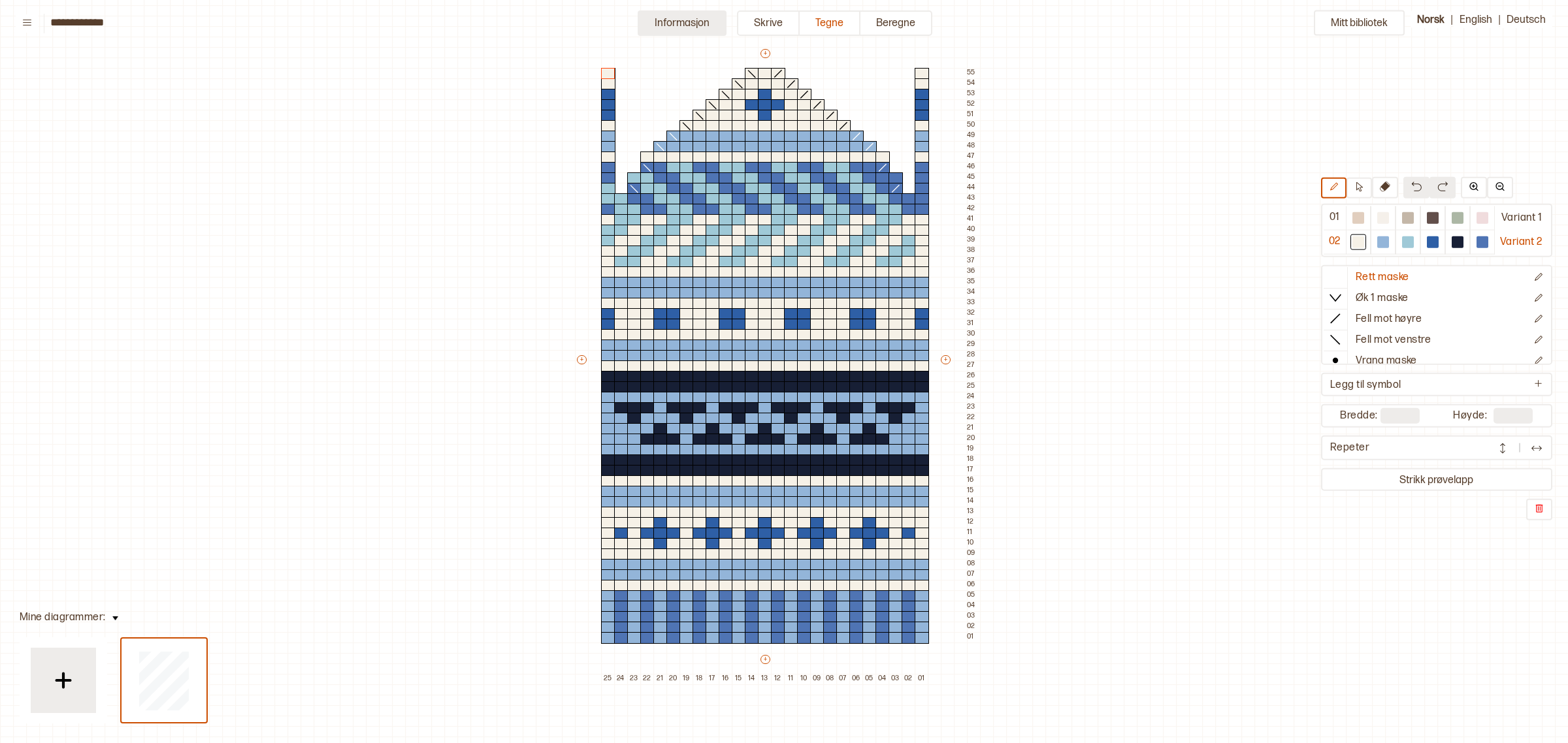
click at [681, 15] on button "Informasjon" at bounding box center [682, 23] width 89 height 26
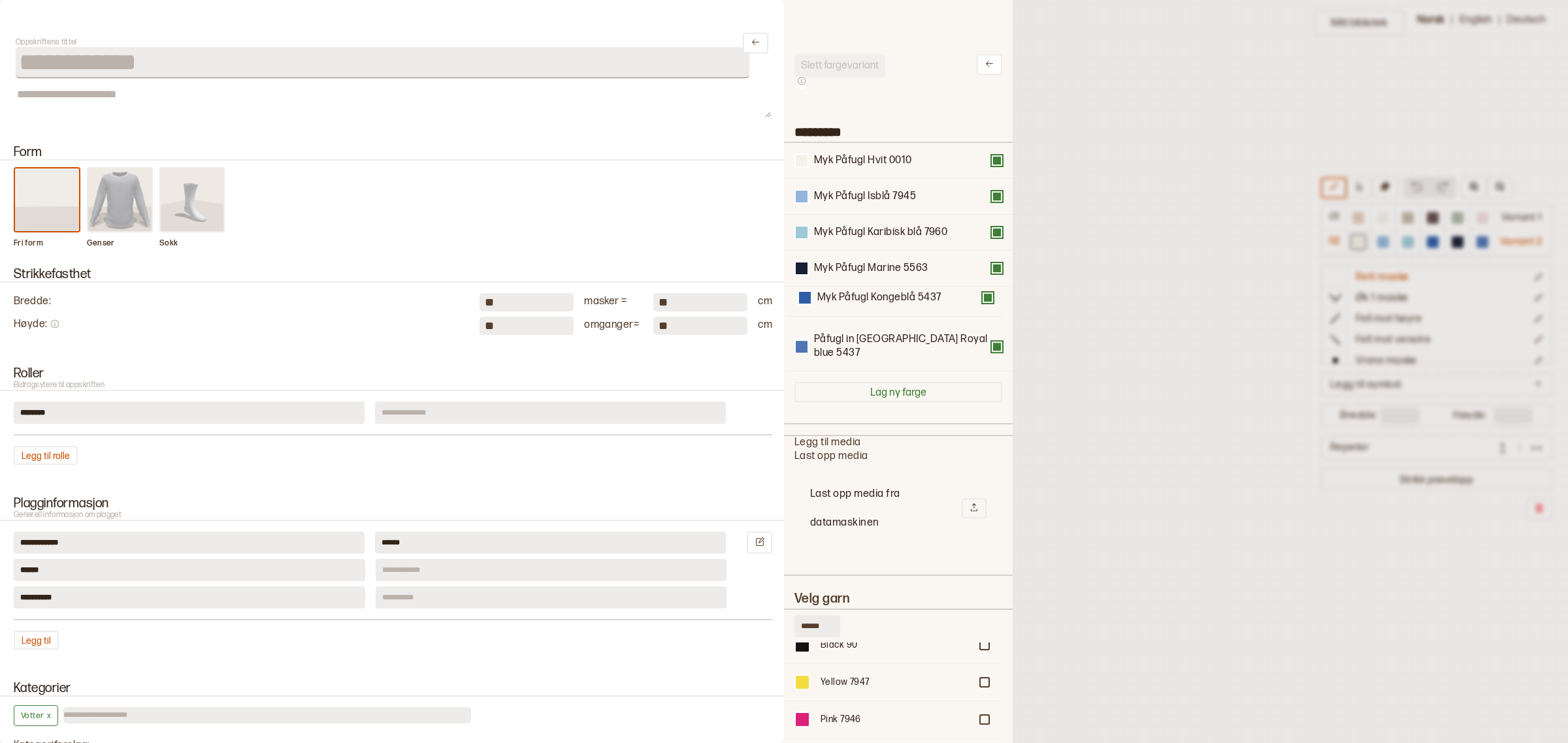
drag, startPoint x: 860, startPoint y: 272, endPoint x: 866, endPoint y: 305, distance: 33.5
click at [866, 305] on div "Myk Påfugl Hvit 0010 Myk Påfugl Isblå 7945 Myk Påfugl Karibisk blå 7960 Myk Påf…" at bounding box center [898, 257] width 208 height 229
click at [1118, 207] on div at bounding box center [784, 372] width 1568 height 743
